Goal: Participate in discussion: Engage in conversation with other users on a specific topic

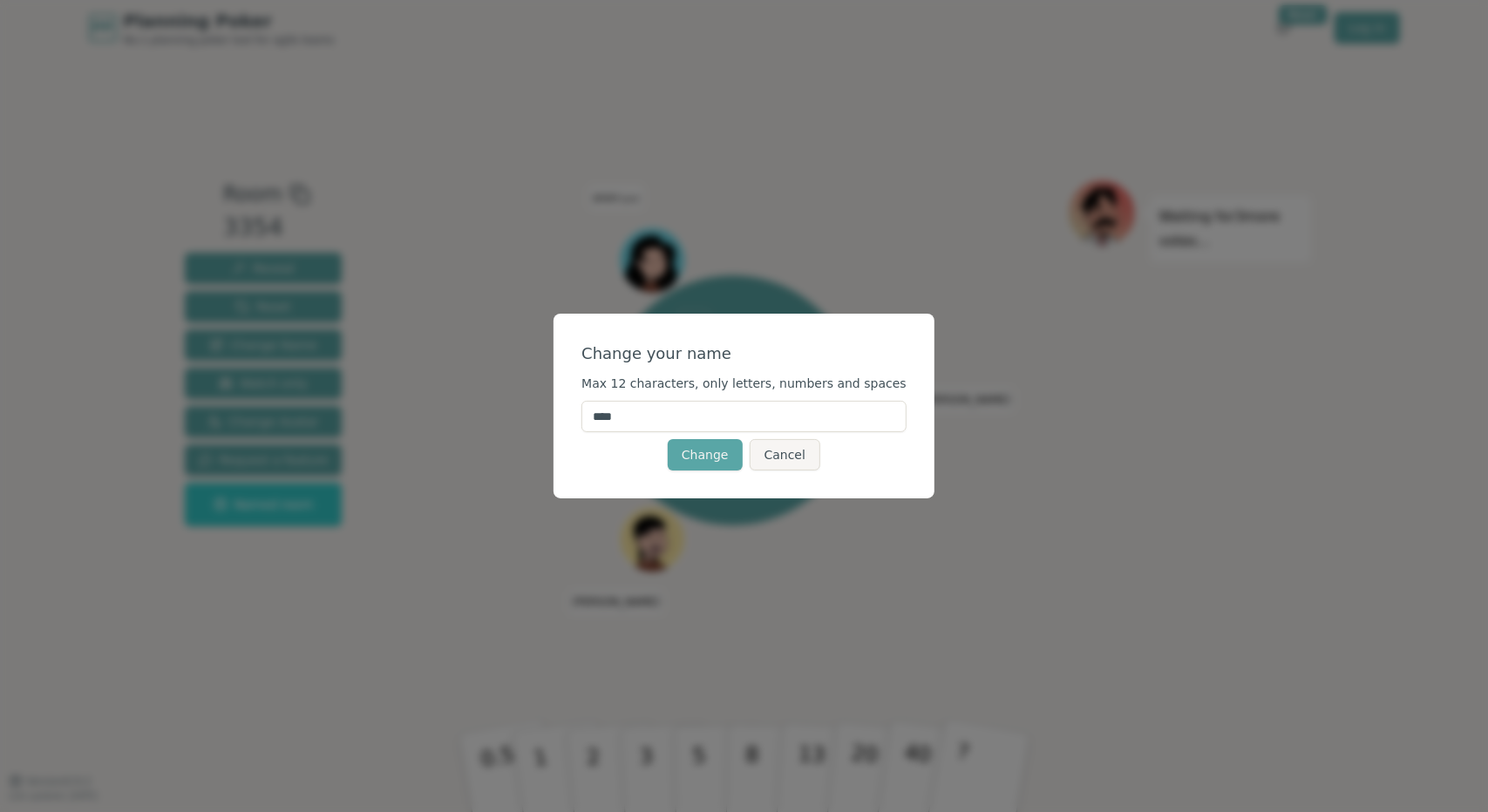
click at [667, 426] on input "****" at bounding box center [743, 416] width 325 height 31
type input "*"
type input "****"
click at [687, 463] on button "Change" at bounding box center [705, 455] width 75 height 31
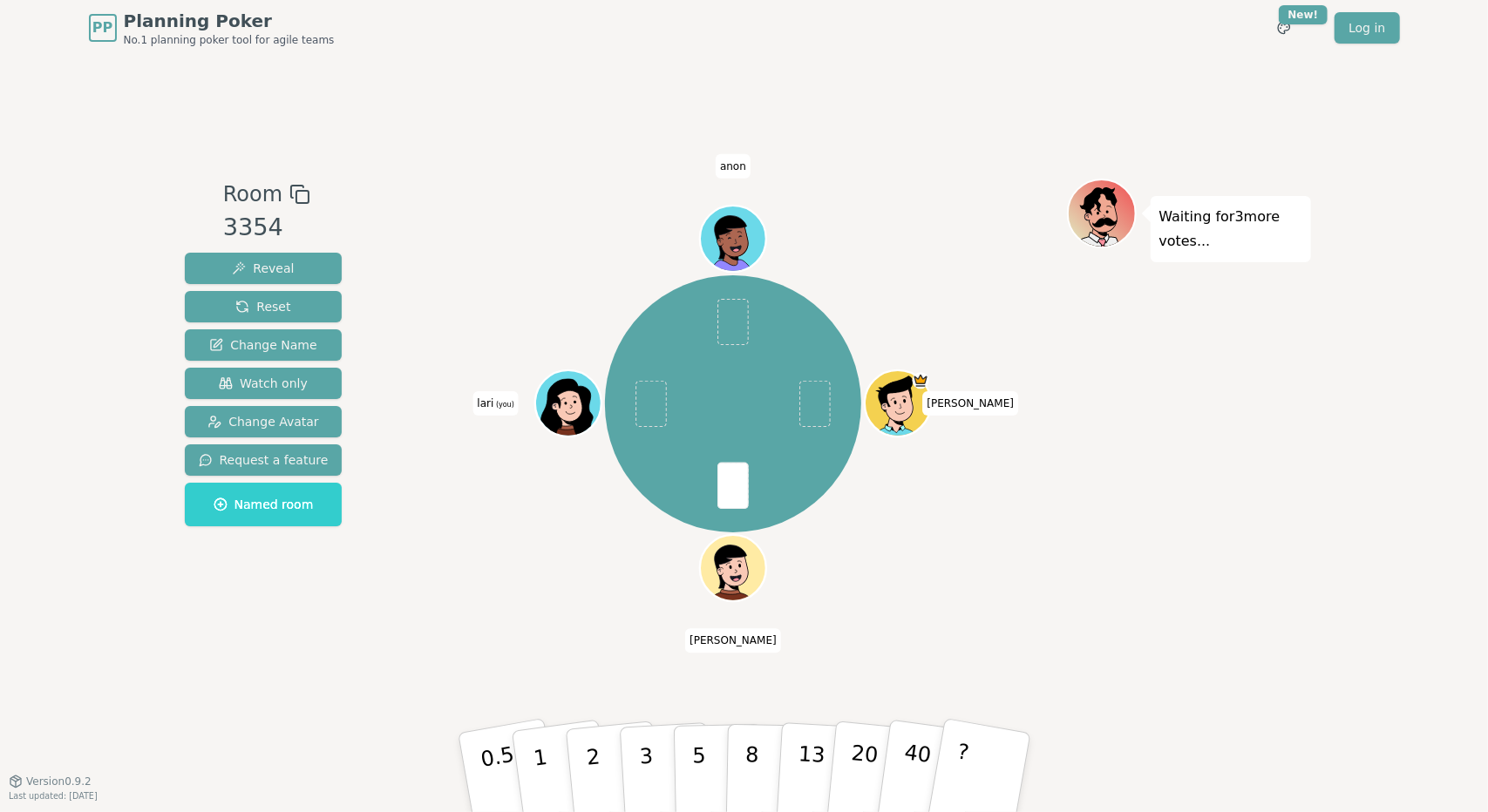
click at [140, 609] on div "PP Planning Poker No.1 planning poker tool for agile teams Toggle theme New! Lo…" at bounding box center [744, 406] width 1488 height 812
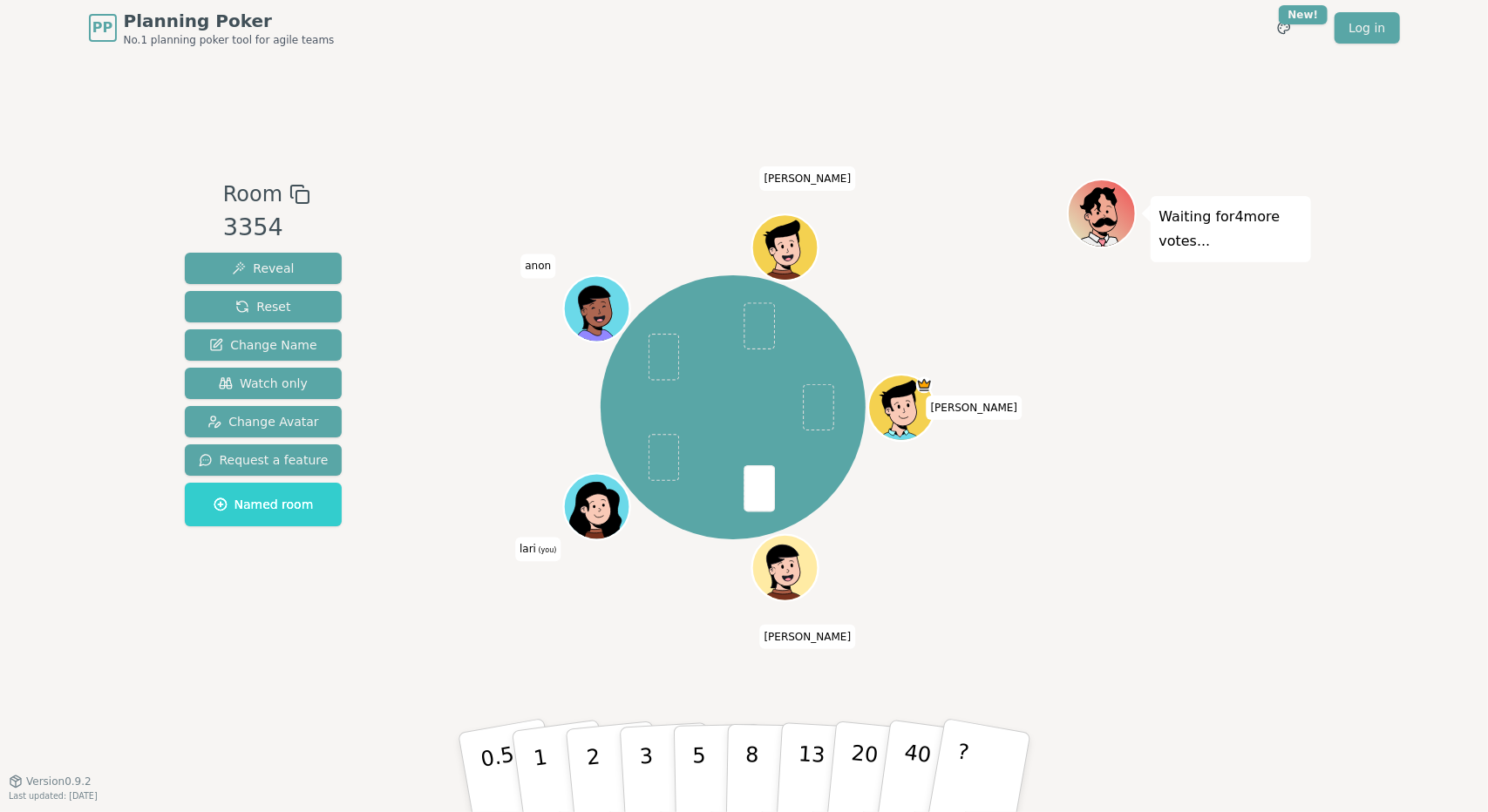
drag, startPoint x: 140, startPoint y: 647, endPoint x: 495, endPoint y: 701, distance: 359.1
click at [140, 647] on div "PP Planning Poker No.1 planning poker tool for agile teams Toggle theme New! Lo…" at bounding box center [744, 406] width 1488 height 812
click at [748, 781] on p "8" at bounding box center [750, 772] width 15 height 94
click at [163, 631] on div "PP Planning Poker No.1 planning poker tool for agile teams Toggle theme New! Lo…" at bounding box center [744, 406] width 1488 height 812
click at [736, 747] on button "8" at bounding box center [770, 773] width 89 height 133
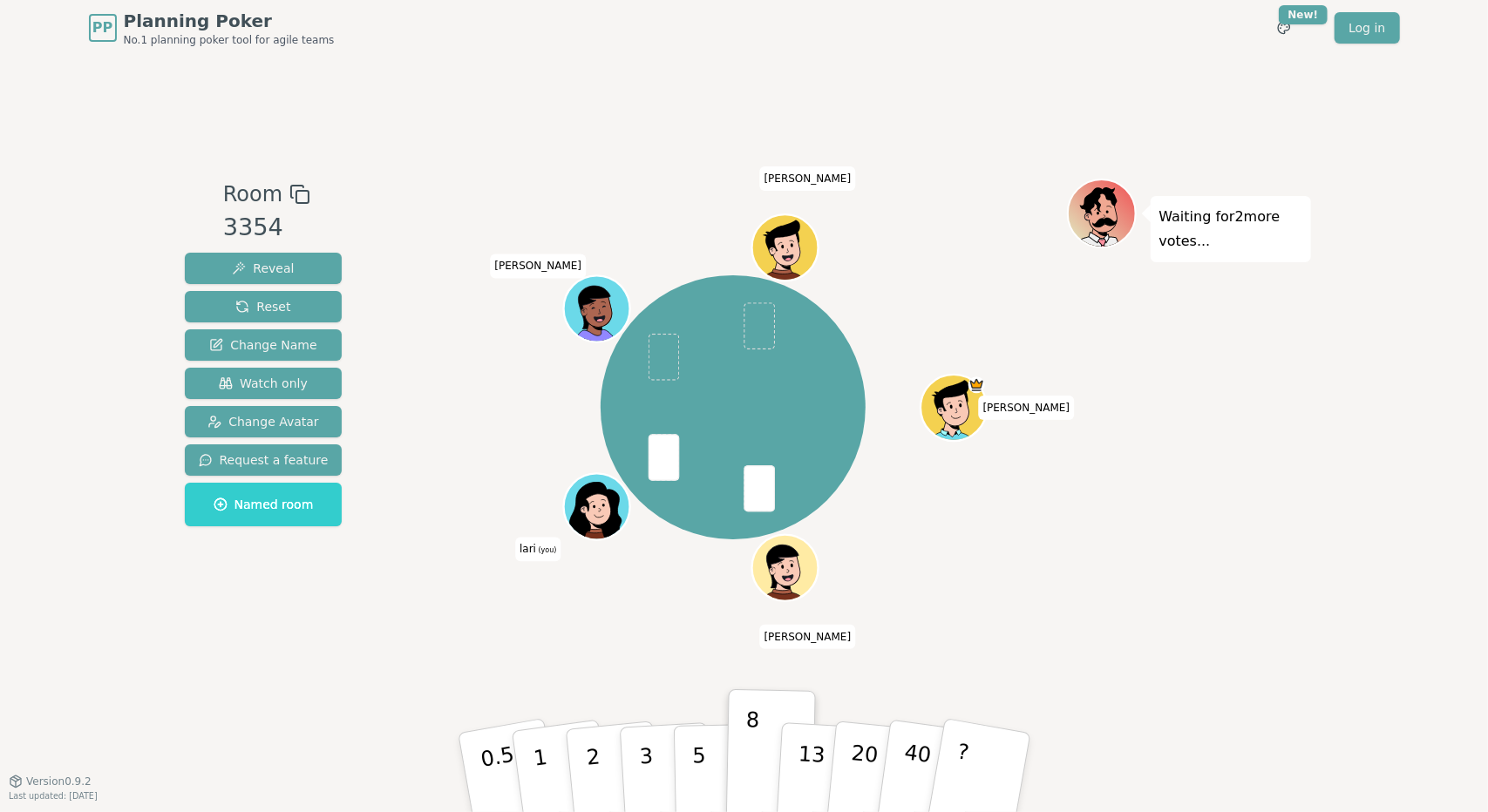
click at [1394, 463] on div "PP Planning Poker No.1 planning poker tool for agile teams Toggle theme New! Lo…" at bounding box center [744, 406] width 1488 height 812
click at [1407, 227] on div "PP Planning Poker No.1 planning poker tool for agile teams Toggle theme New! Lo…" at bounding box center [744, 406] width 1488 height 812
click at [739, 748] on button "8" at bounding box center [770, 773] width 89 height 133
click at [510, 621] on div "[PERSON_NAME] [PERSON_NAME] (you) [PERSON_NAME]" at bounding box center [733, 418] width 667 height 479
click at [5, 411] on div "PP Planning Poker No.1 planning poker tool for agile teams Toggle theme New! Lo…" at bounding box center [744, 406] width 1488 height 812
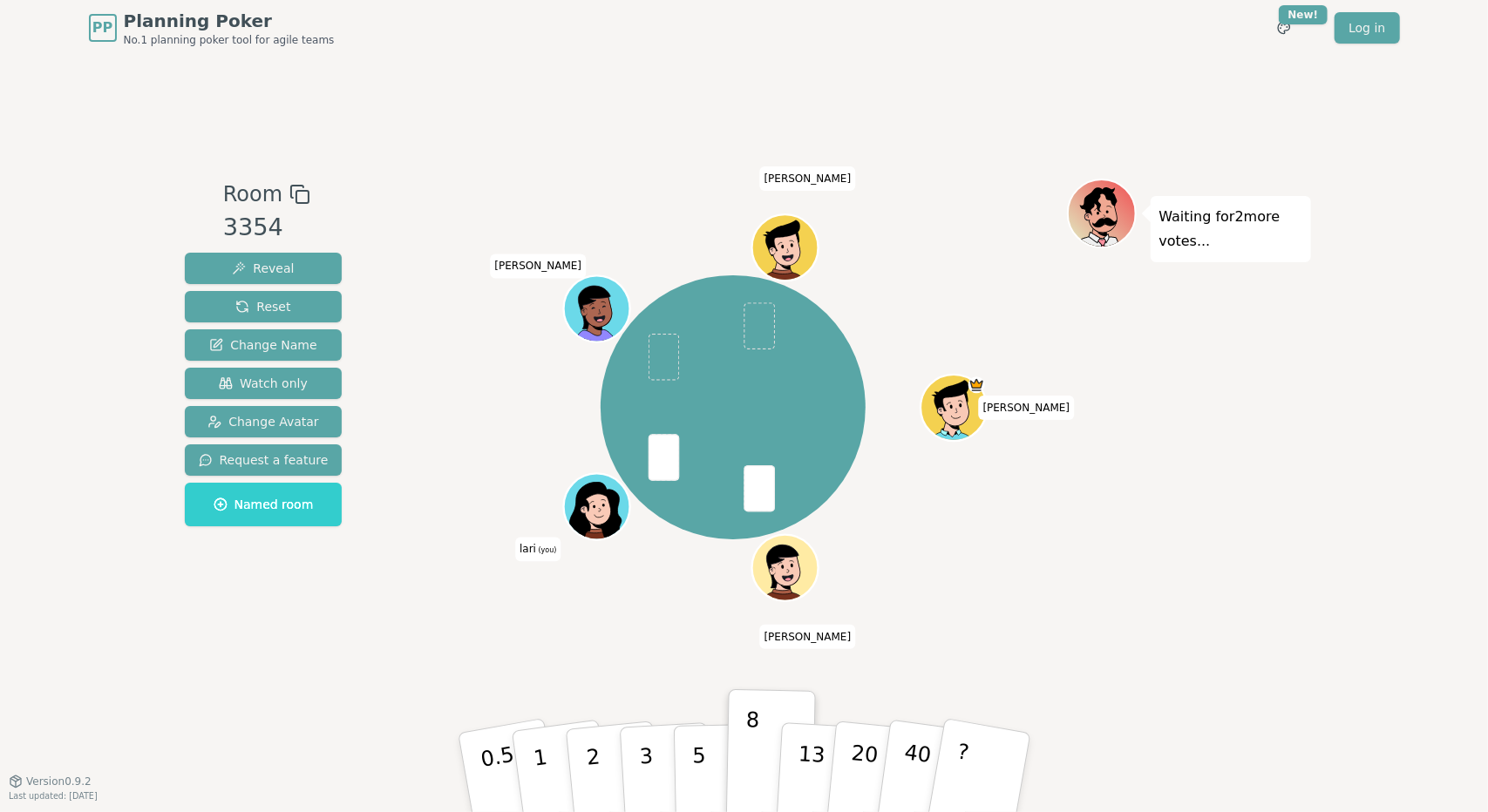
click at [184, 636] on div "Room 3354 Reveal Reset Change Name Watch only Change Avatar Request a feature N…" at bounding box center [264, 418] width 172 height 479
click at [1404, 395] on div "PP Planning Poker No.1 planning poker tool for agile teams Toggle theme New! Lo…" at bounding box center [744, 406] width 1488 height 812
click at [713, 767] on button "5" at bounding box center [717, 773] width 89 height 133
click at [1370, 545] on div "PP Planning Poker No.1 planning poker tool for agile teams Toggle theme New! Lo…" at bounding box center [744, 406] width 1488 height 812
click at [695, 757] on p "5" at bounding box center [698, 773] width 15 height 94
